Goal: Task Accomplishment & Management: Complete application form

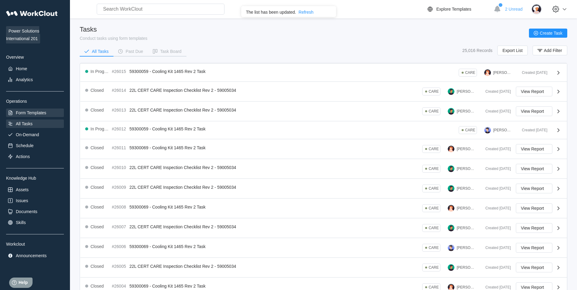
click at [40, 114] on div "Form Templates" at bounding box center [31, 112] width 30 height 5
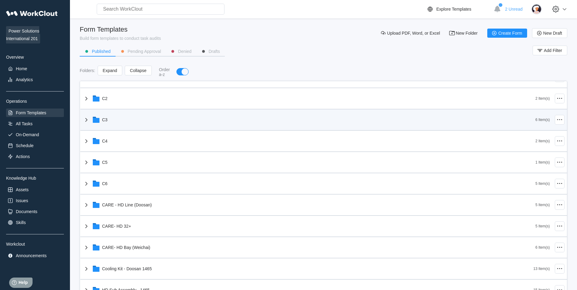
scroll to position [79, 0]
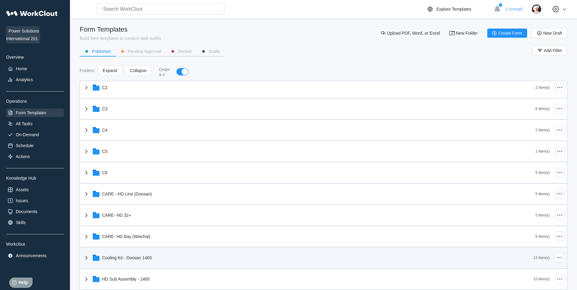
click at [176, 257] on div "Cooling Kit - Doosan 1465" at bounding box center [308, 258] width 450 height 16
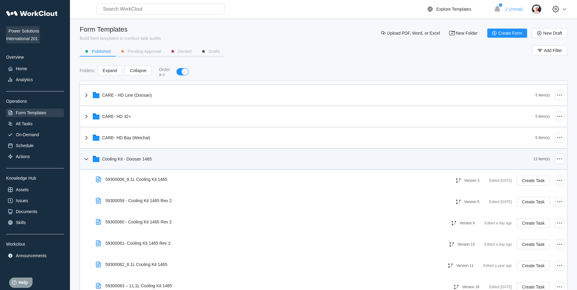
scroll to position [189, 0]
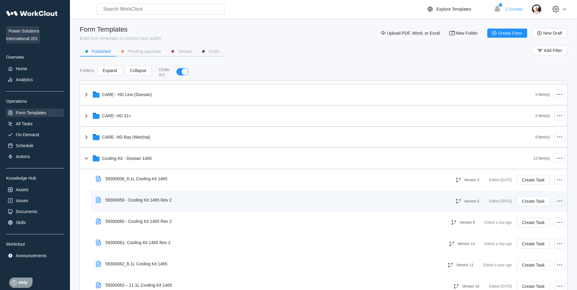
click at [556, 201] on icon at bounding box center [559, 201] width 7 height 7
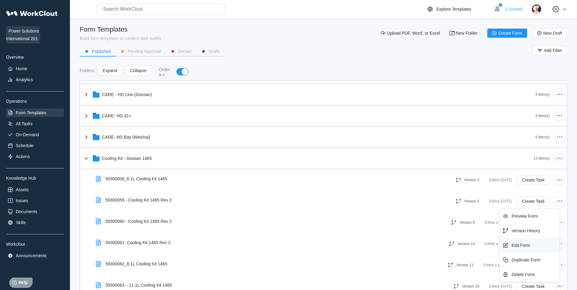
click at [530, 244] on div "Edit Form" at bounding box center [528, 245] width 55 height 10
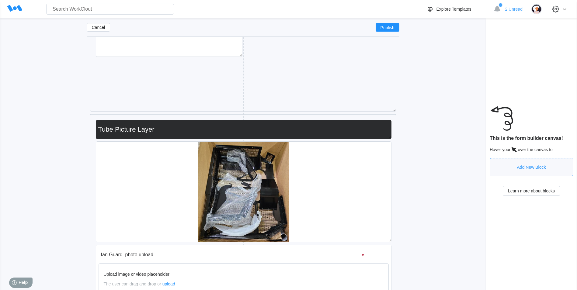
scroll to position [4228, 0]
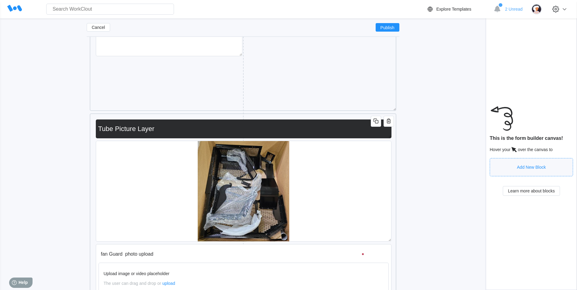
click at [113, 128] on input "Tube Picture Layer" at bounding box center [242, 129] width 293 height 12
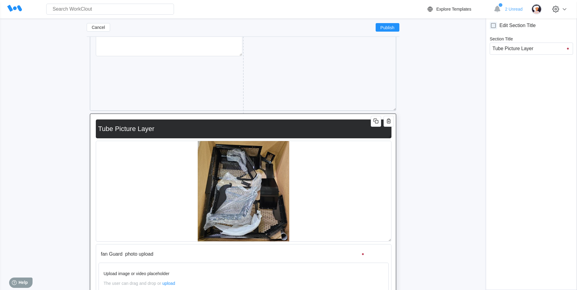
type input "Tub Picture Layer"
type input "Tu Picture Layer"
type input "T Picture Layer"
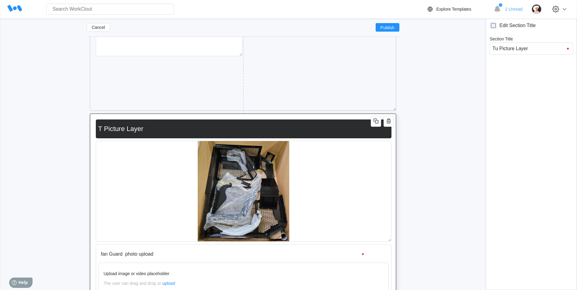
type input "T Picture Layer"
type input "Picture Layer"
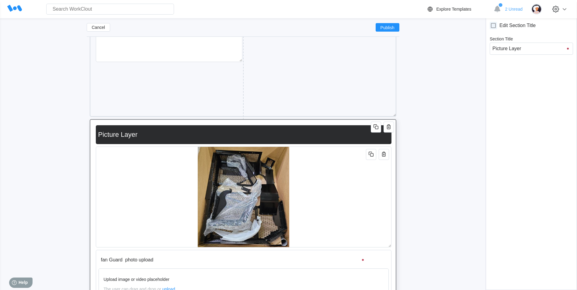
scroll to position [4222, 0]
type input "Picture Layer"
click at [377, 127] on icon "button" at bounding box center [375, 126] width 7 height 7
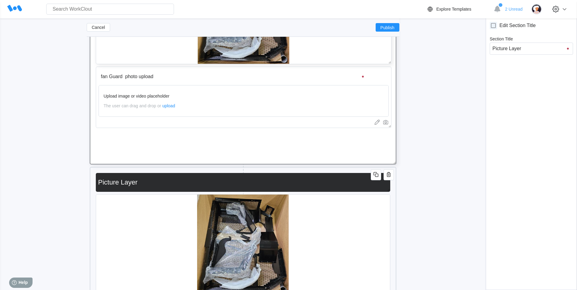
scroll to position [4406, 0]
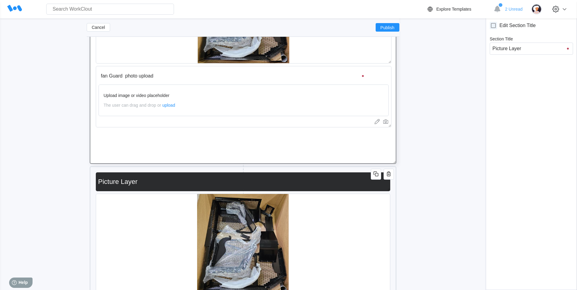
click at [276, 183] on input "Picture Layer" at bounding box center [242, 182] width 292 height 12
type input "Picture Laye"
type input "Picture Lay"
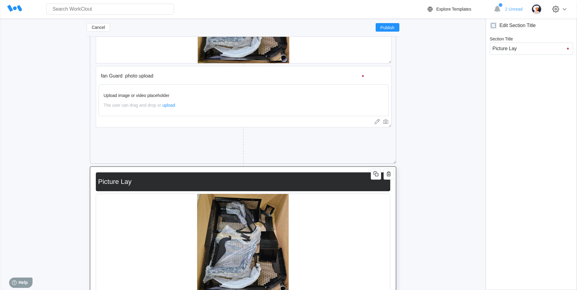
type input "Picture La"
type input "Picture L"
type input "Picture"
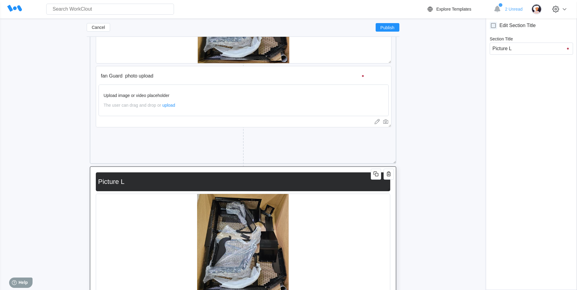
type input "Picture"
type input "Pictur"
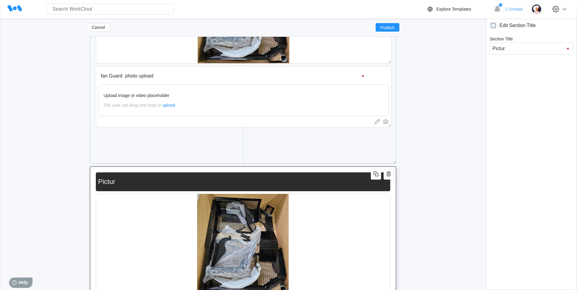
type input "Pictu"
type input "Pict"
type input "Pic"
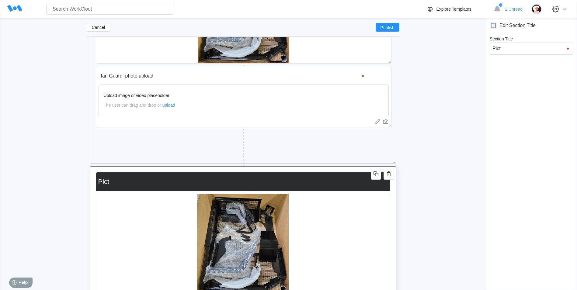
type input "Pic"
type input "Pi"
type input "P"
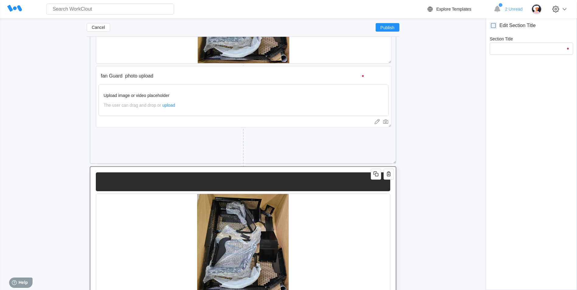
type input "s"
type input "sh"
type input "shi"
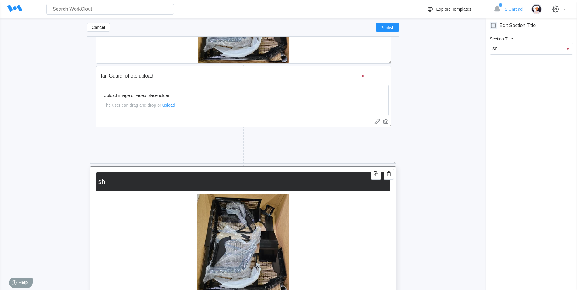
type input "shi"
type input "ship"
type input "shi"
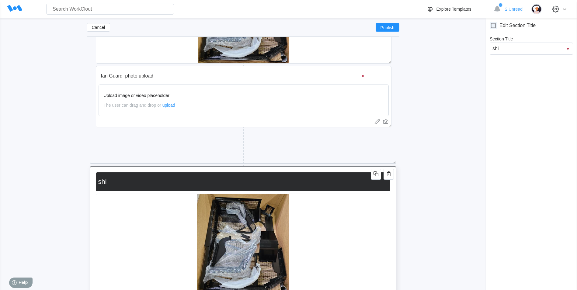
type input "sh"
type input "s"
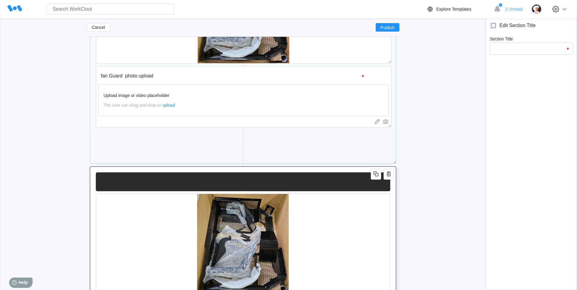
type input "s"
type input "sh"
type input "shI"
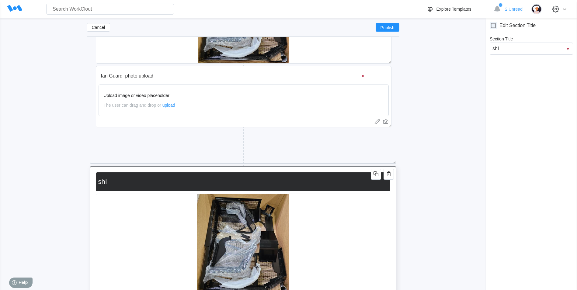
type input "sh"
type input "s"
type input "S"
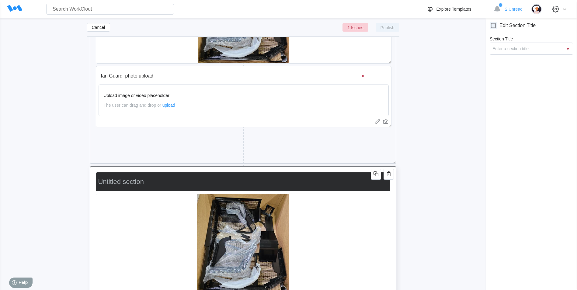
type input "S"
type input "Sh"
type input "Shi"
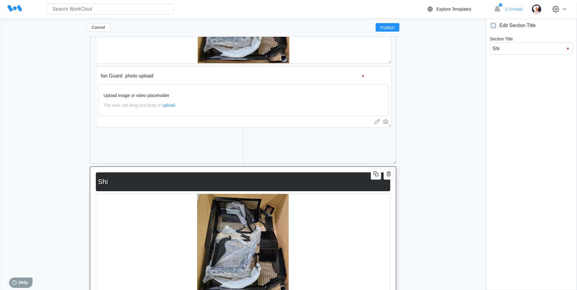
type input "Ship"
type input "Shipl"
type input "Shiplo"
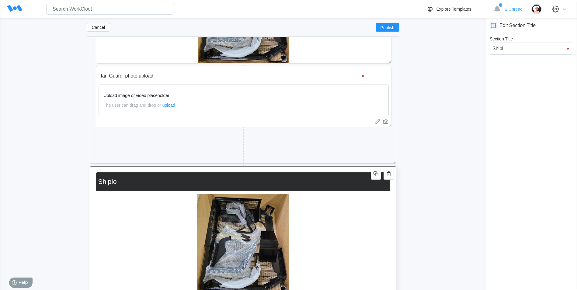
type input "Shiplo"
type input "Shiploos"
type input "Shiploose"
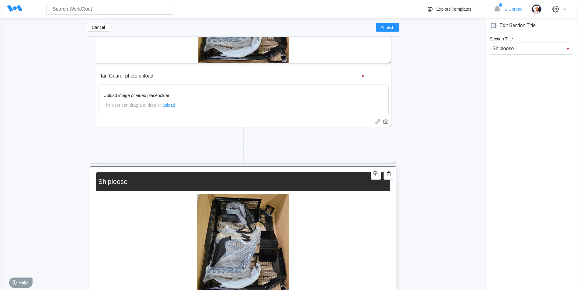
type input "Shiploose"
type input "Shiploose C"
type input "Shiploose Ch"
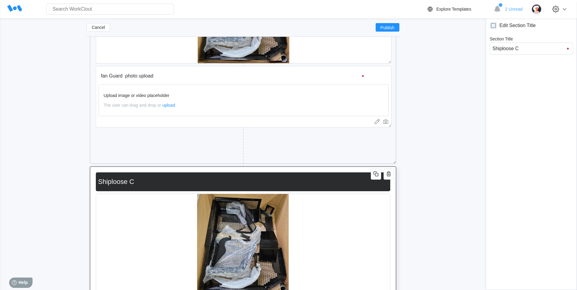
type input "Shiploose Ch"
type input "Shiploose Che"
type input "Shiploose Chec"
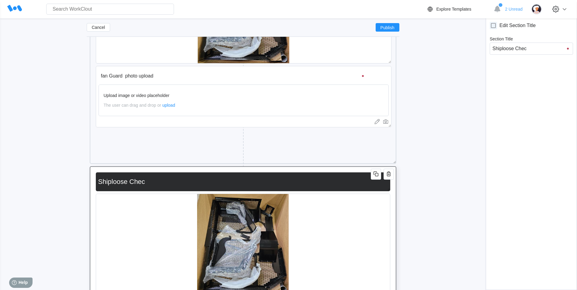
type input "Shiploose Check"
type input "Shiploose Checkl"
type input "Shiploose Checkli"
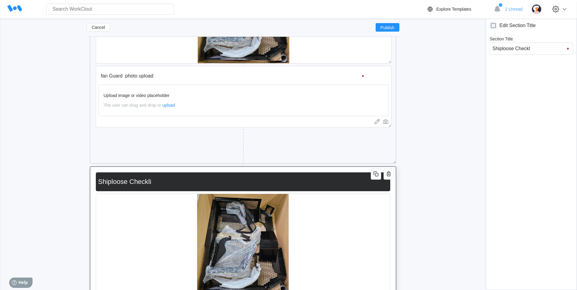
type input "Shiploose Checkli"
type input "Shiploose Checklis"
type input "Shiploose Checklist"
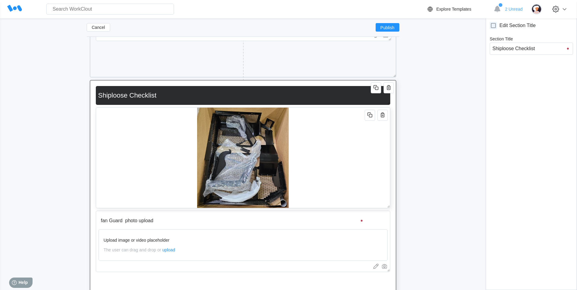
scroll to position [4493, 0]
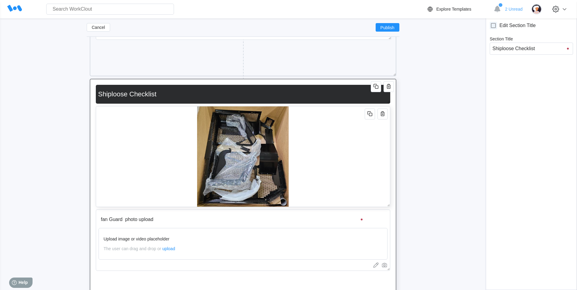
type input "Shiploose Checklist"
click at [381, 188] on div at bounding box center [243, 156] width 294 height 101
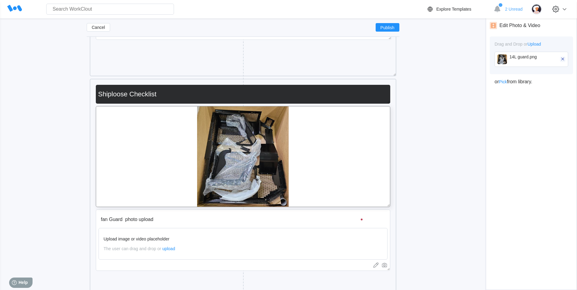
click at [562, 58] on icon "button" at bounding box center [561, 58] width 5 height 5
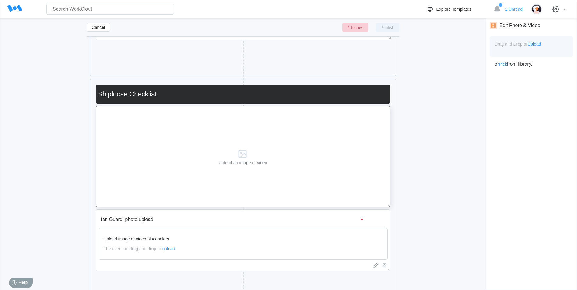
click at [538, 45] on span "Upload" at bounding box center [533, 44] width 13 height 5
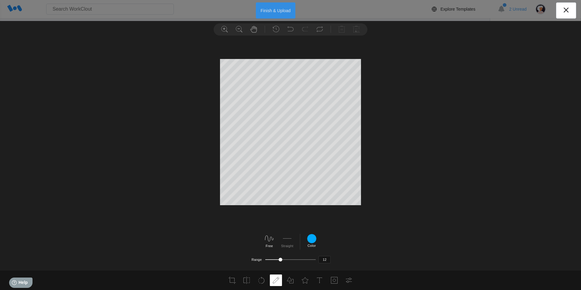
click at [273, 10] on button "Finish & Upload" at bounding box center [276, 10] width 40 height 16
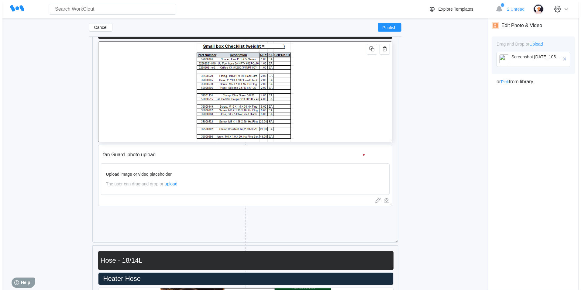
scroll to position [4559, 0]
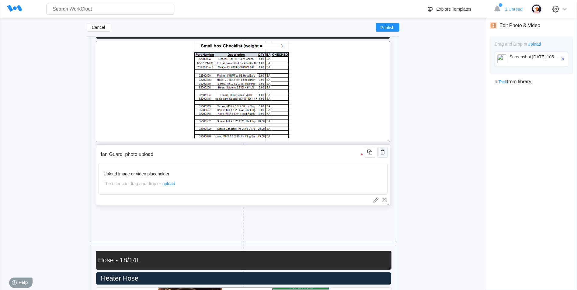
click at [381, 153] on icon "button" at bounding box center [382, 151] width 7 height 7
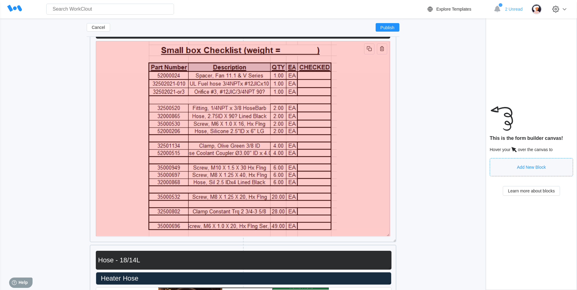
drag, startPoint x: 388, startPoint y: 143, endPoint x: 388, endPoint y: 238, distance: 95.4
click at [388, 237] on span at bounding box center [386, 234] width 6 height 6
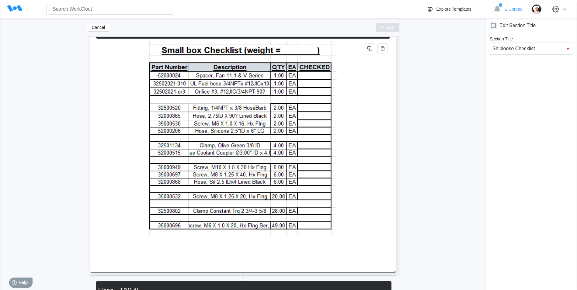
click at [382, 26] on span "Publish" at bounding box center [387, 28] width 14 height 4
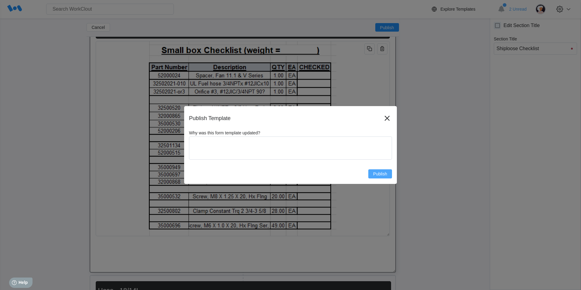
click at [378, 174] on span "Publish" at bounding box center [380, 174] width 14 height 4
